Goal: Task Accomplishment & Management: Manage account settings

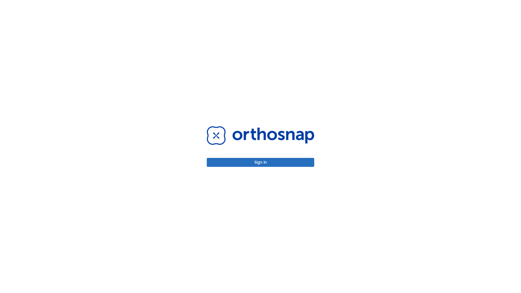
click at [261, 162] on button "Sign in" at bounding box center [261, 162] width 108 height 9
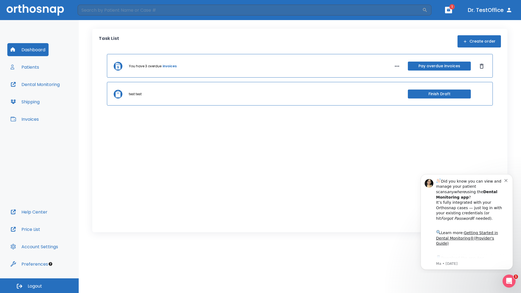
click at [39, 286] on span "Logout" at bounding box center [35, 287] width 14 height 6
